Goal: Information Seeking & Learning: Learn about a topic

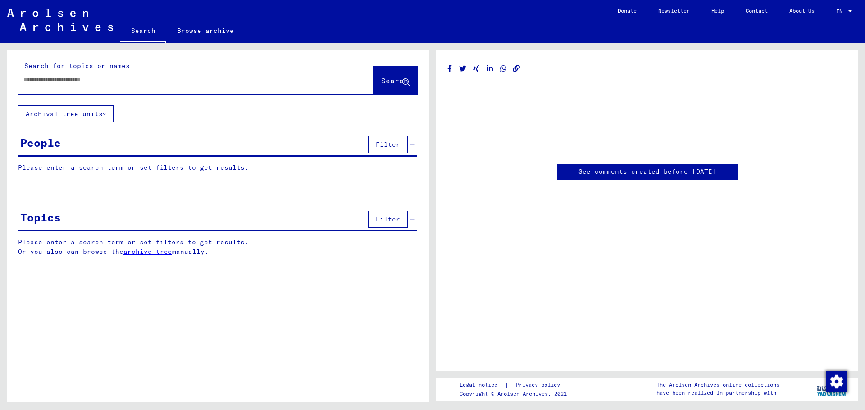
type input "*****"
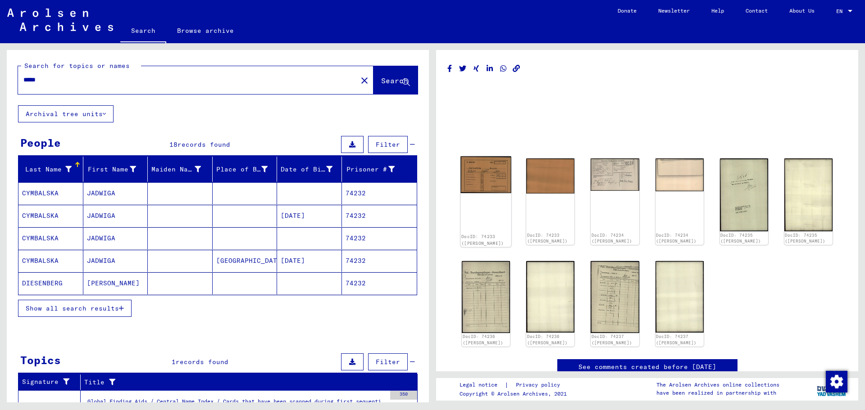
click at [481, 171] on img at bounding box center [485, 174] width 51 height 37
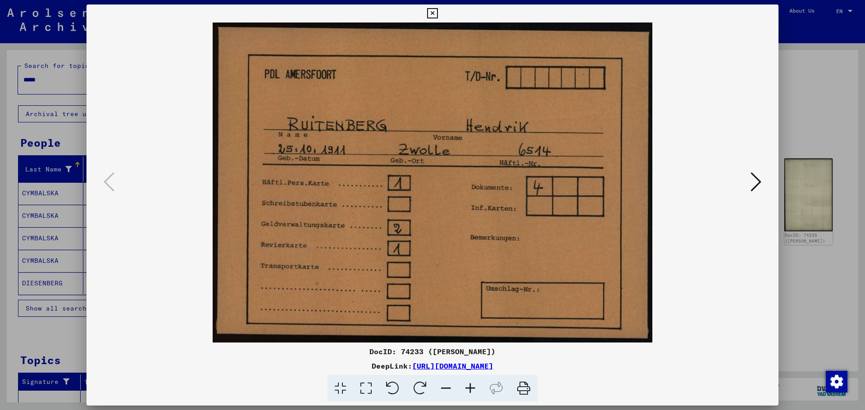
drag, startPoint x: 564, startPoint y: 250, endPoint x: 563, endPoint y: 224, distance: 26.2
click at [563, 224] on img at bounding box center [432, 183] width 631 height 320
click at [758, 183] on icon at bounding box center [756, 182] width 11 height 22
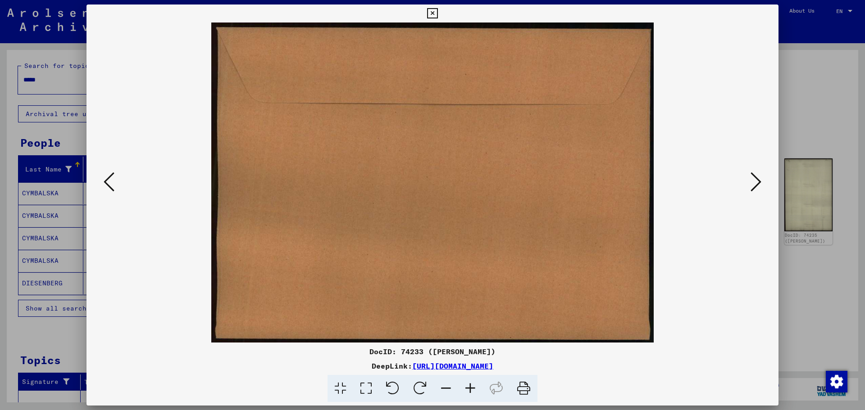
click at [758, 183] on icon at bounding box center [756, 182] width 11 height 22
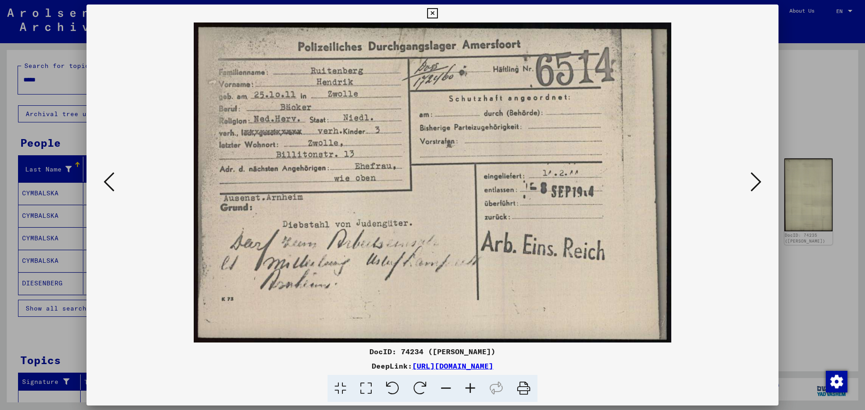
click at [758, 183] on icon at bounding box center [756, 182] width 11 height 22
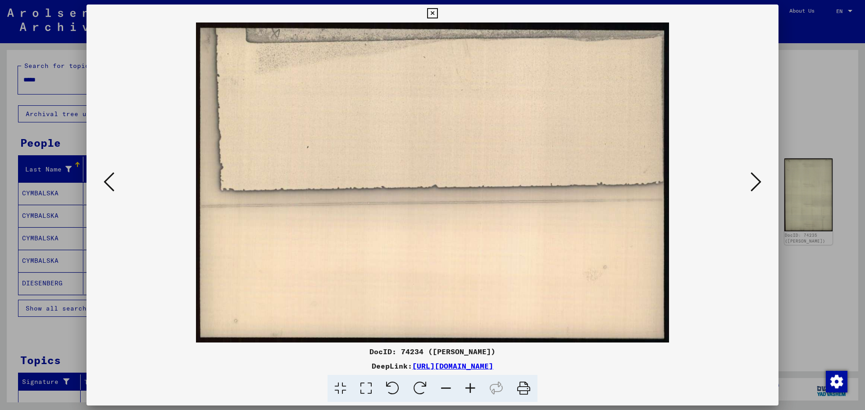
click at [447, 389] on icon at bounding box center [446, 388] width 24 height 27
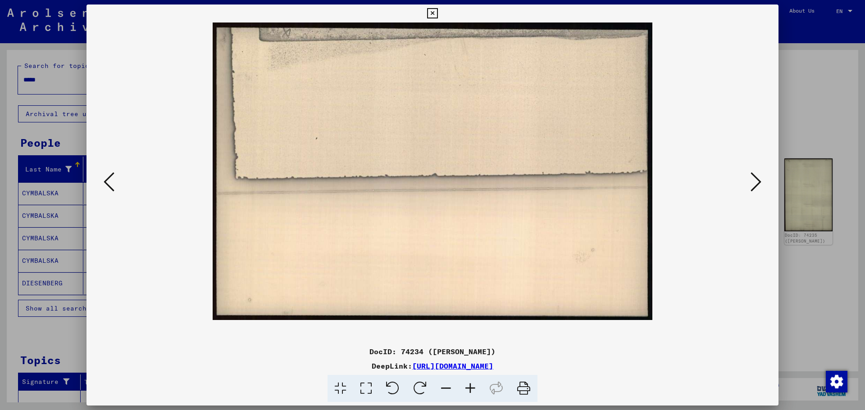
click at [447, 389] on icon at bounding box center [446, 388] width 24 height 27
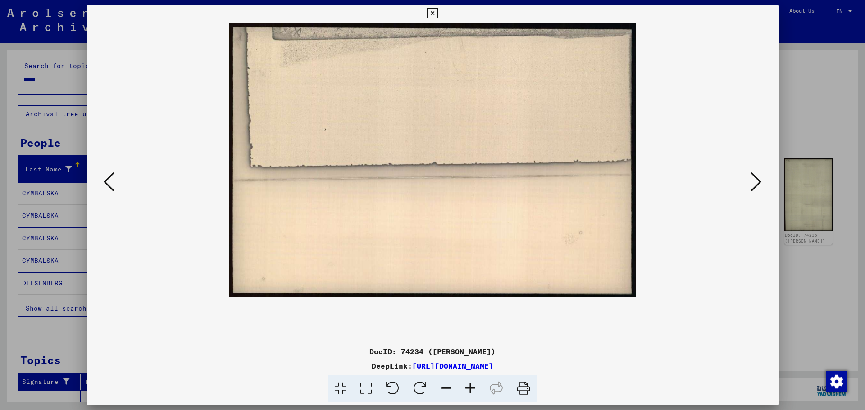
click at [756, 184] on icon at bounding box center [756, 182] width 11 height 22
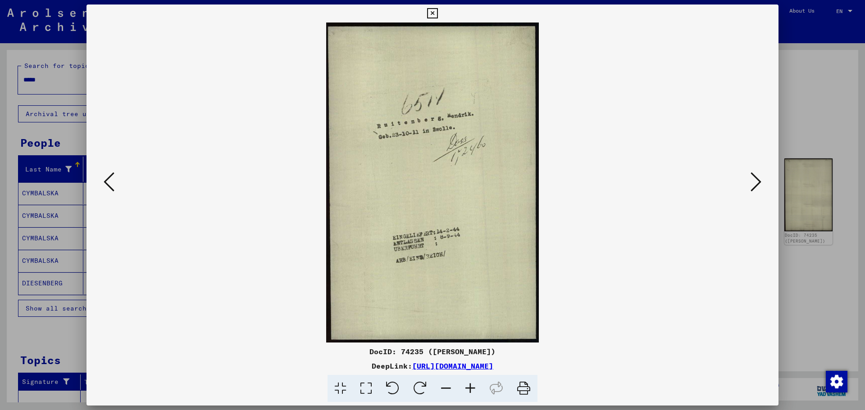
click at [471, 390] on icon at bounding box center [470, 388] width 24 height 27
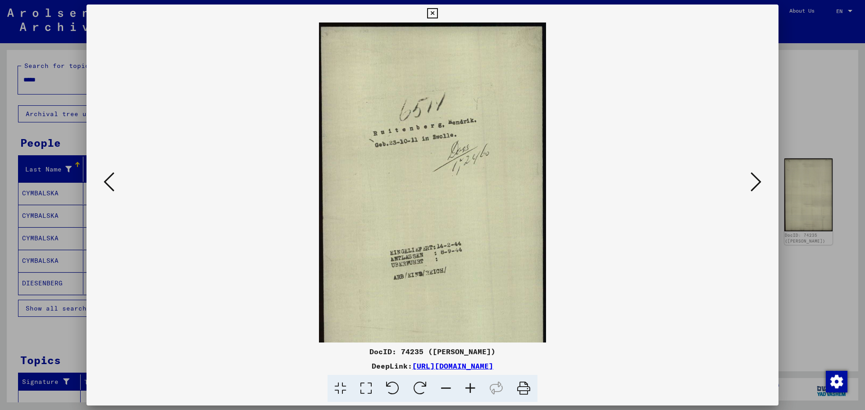
click at [756, 180] on icon at bounding box center [756, 182] width 11 height 22
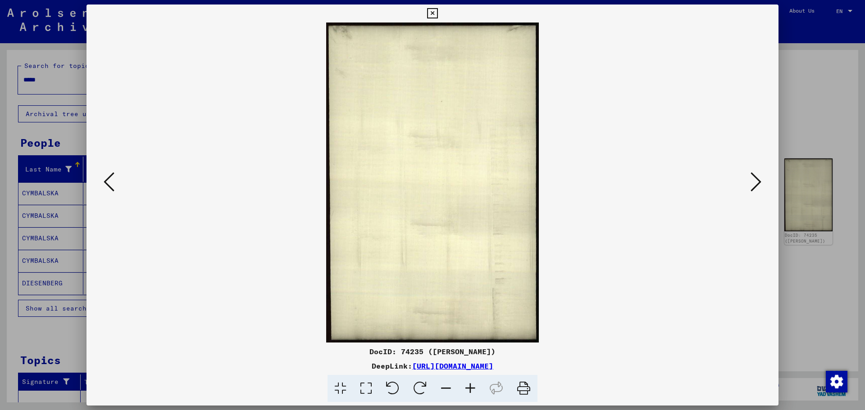
click at [449, 389] on icon at bounding box center [446, 388] width 24 height 27
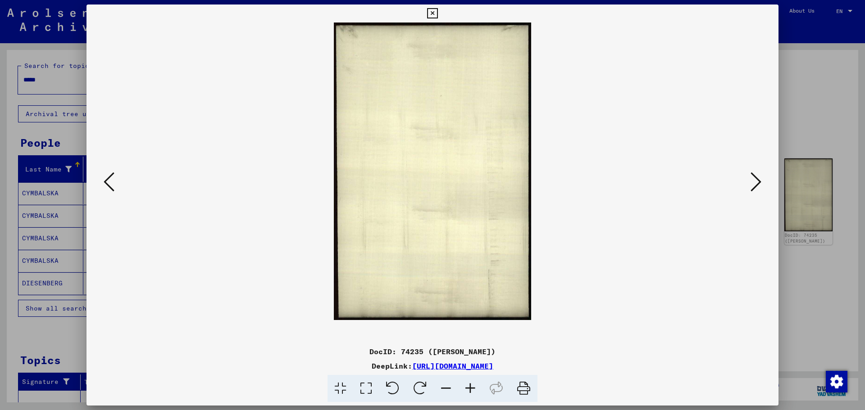
click at [472, 387] on icon at bounding box center [470, 388] width 24 height 27
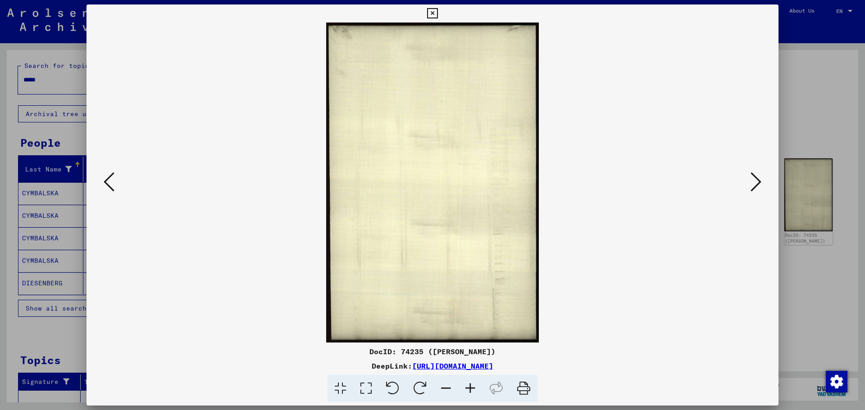
click at [759, 180] on icon at bounding box center [756, 182] width 11 height 22
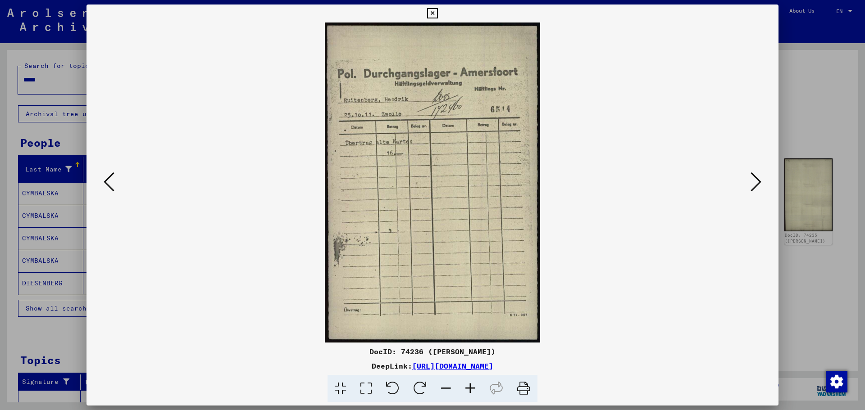
click at [759, 180] on icon at bounding box center [756, 182] width 11 height 22
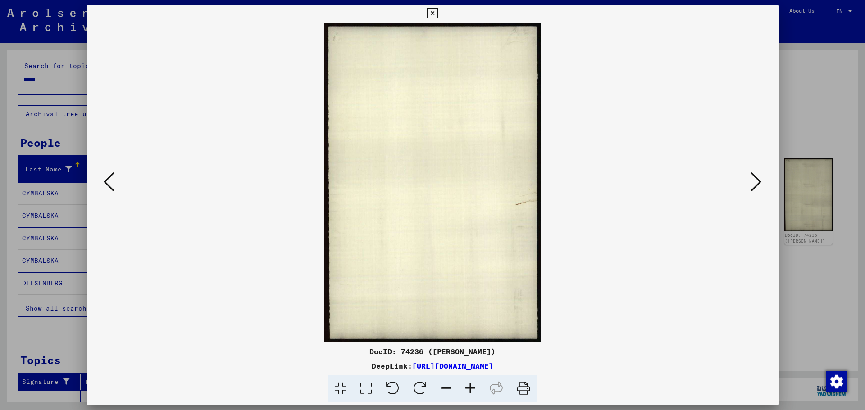
click at [759, 180] on icon at bounding box center [756, 182] width 11 height 22
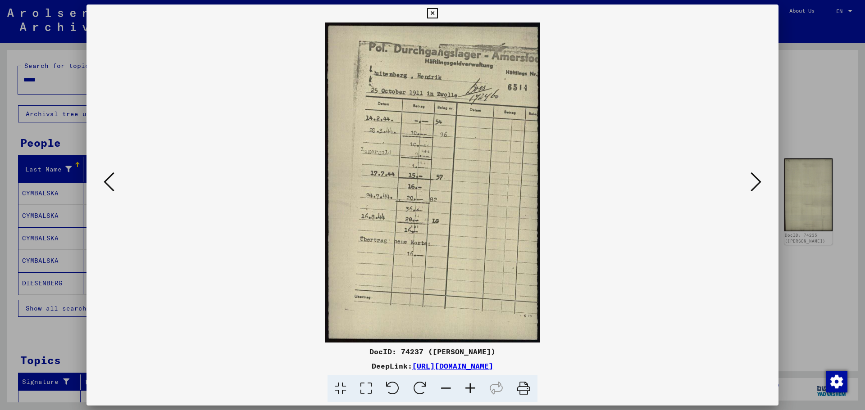
click at [759, 180] on icon at bounding box center [756, 182] width 11 height 22
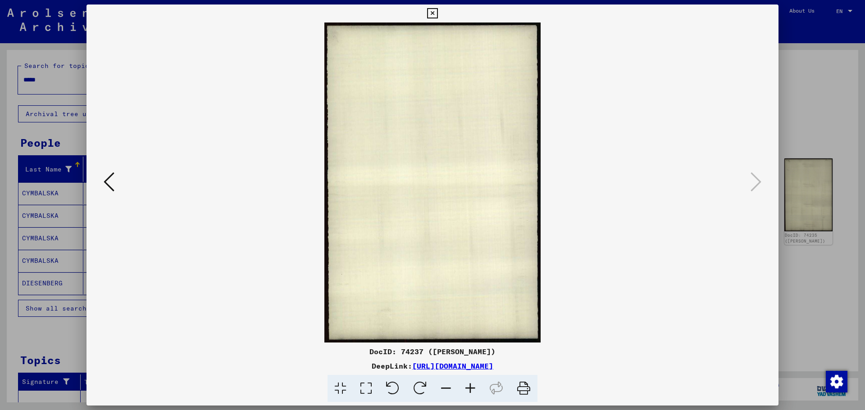
click at [434, 14] on icon at bounding box center [432, 13] width 10 height 11
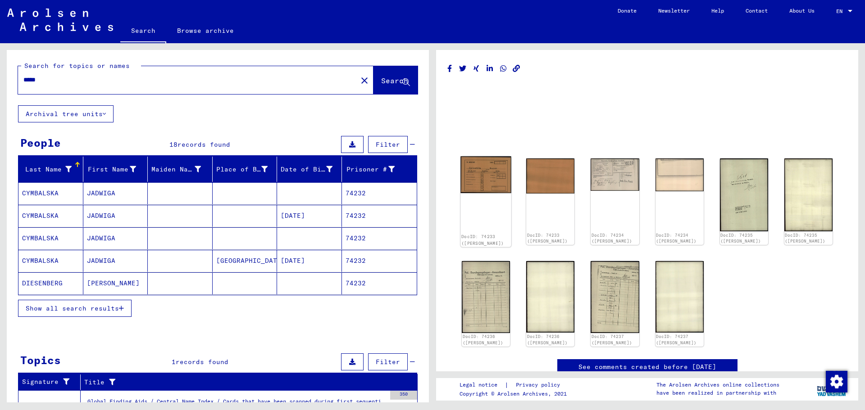
click at [491, 178] on img at bounding box center [485, 174] width 51 height 37
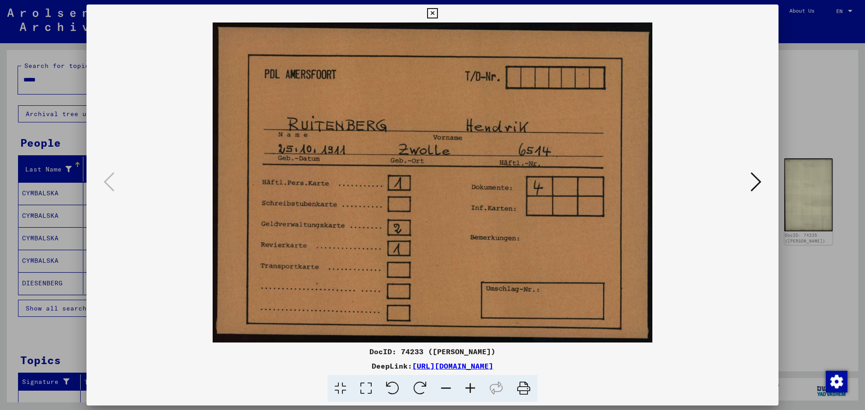
click at [431, 14] on icon at bounding box center [432, 13] width 10 height 11
